Goal: Task Accomplishment & Management: Manage account settings

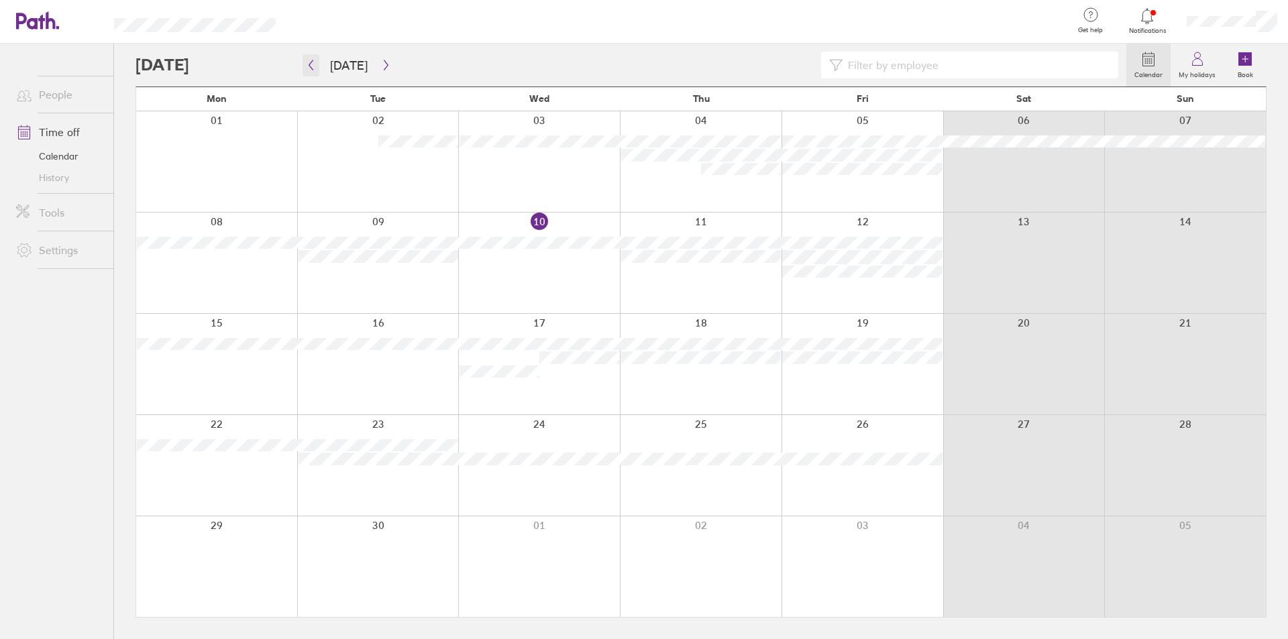
click at [310, 64] on icon "button" at bounding box center [311, 65] width 10 height 11
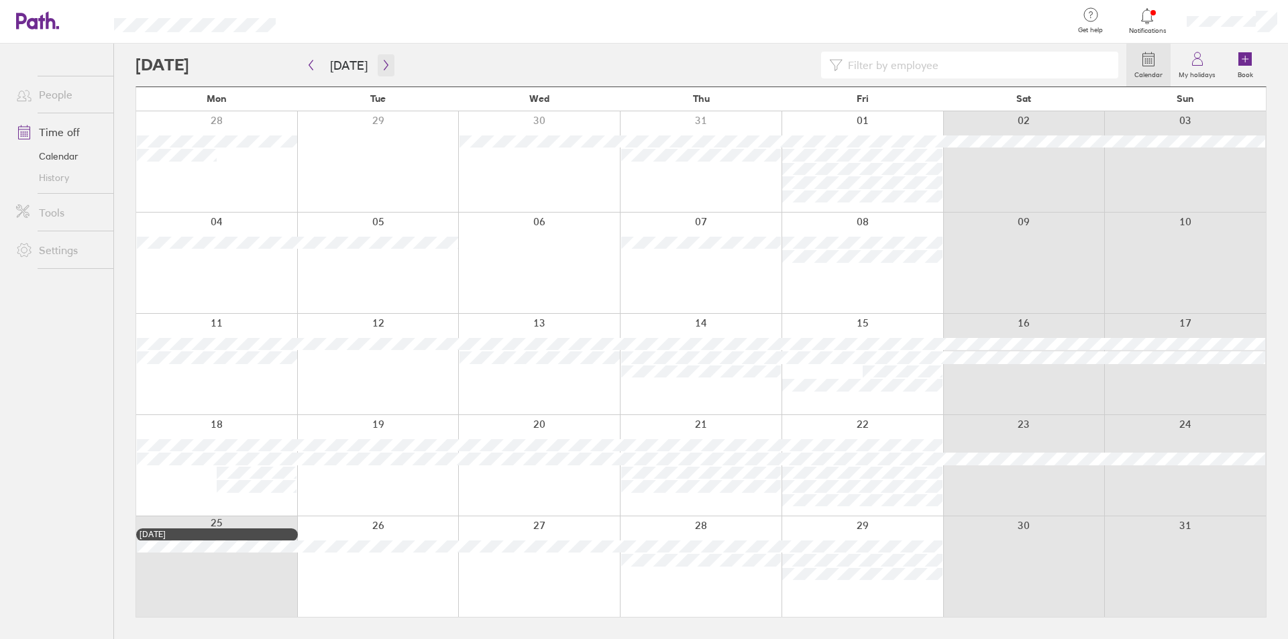
click at [382, 65] on icon "button" at bounding box center [386, 65] width 10 height 11
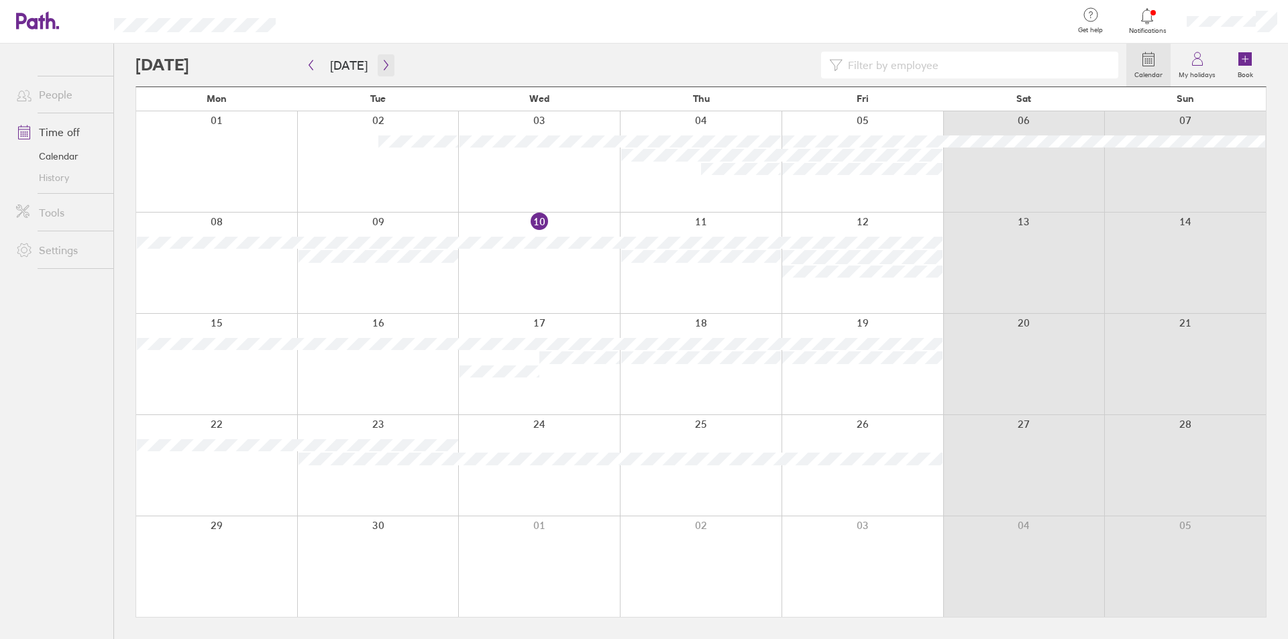
click at [386, 62] on icon "button" at bounding box center [386, 65] width 10 height 11
click at [381, 64] on icon "button" at bounding box center [386, 65] width 10 height 11
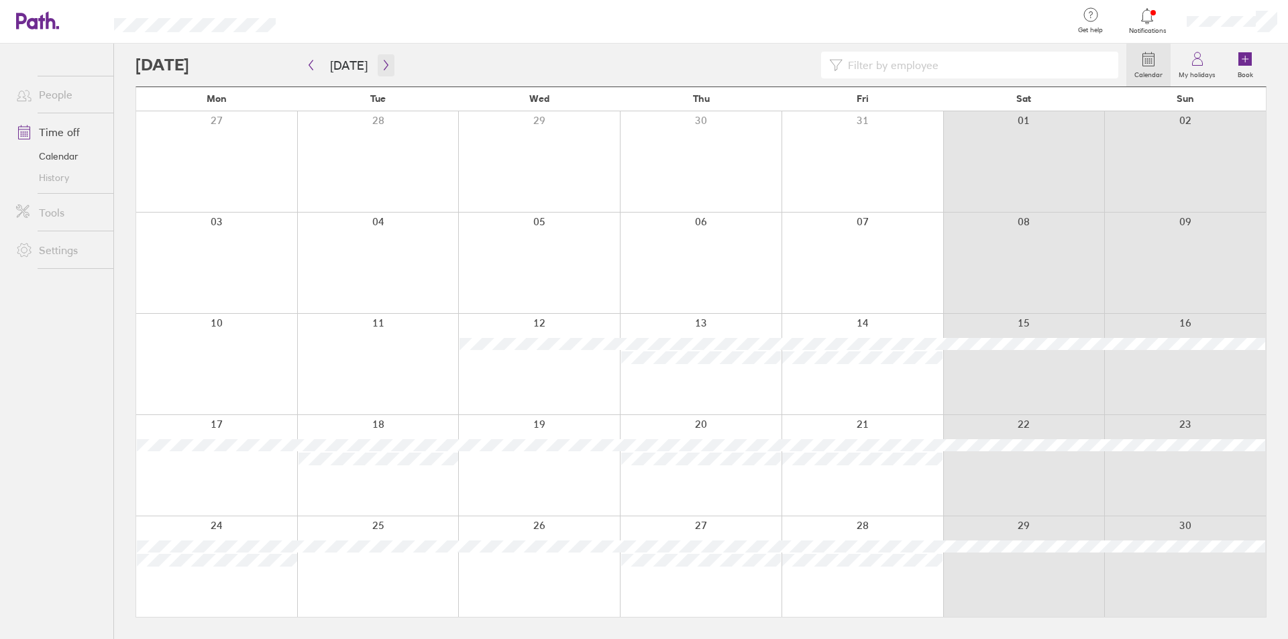
click at [381, 64] on icon "button" at bounding box center [386, 65] width 10 height 11
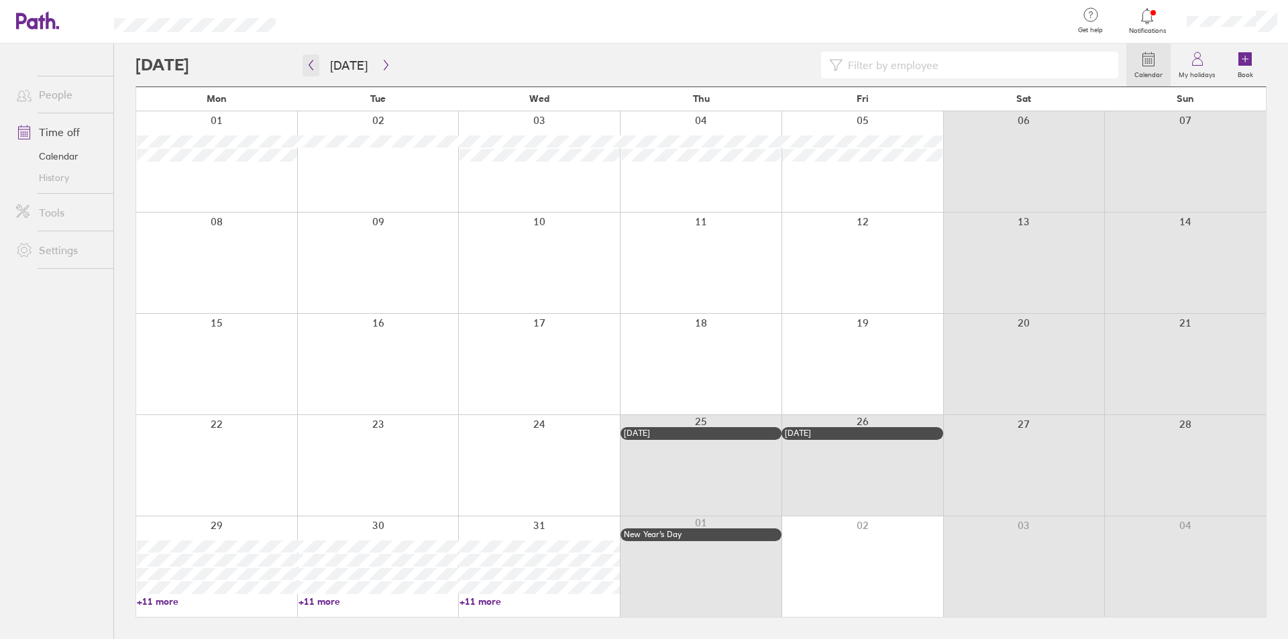
click at [308, 66] on icon "button" at bounding box center [311, 65] width 10 height 11
